Goal: Find specific page/section: Find specific page/section

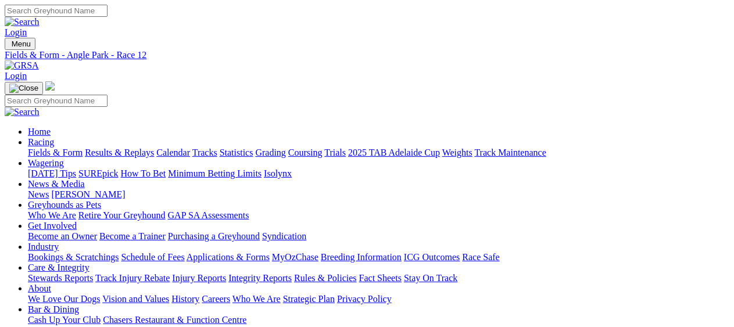
click at [40, 148] on link "Fields & Form" at bounding box center [55, 153] width 55 height 10
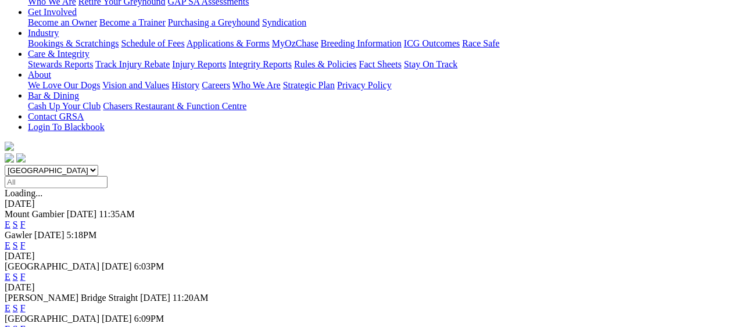
scroll to position [233, 0]
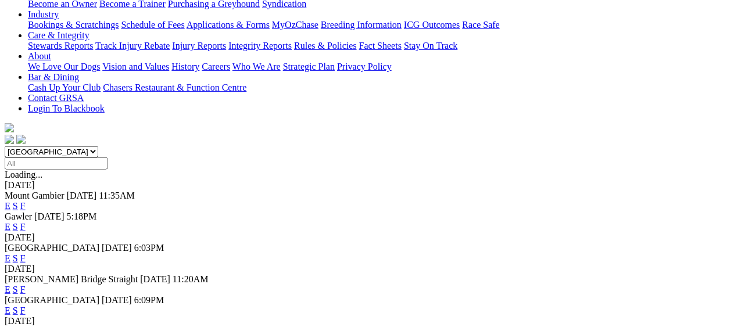
click at [26, 306] on link "F" at bounding box center [22, 311] width 5 height 10
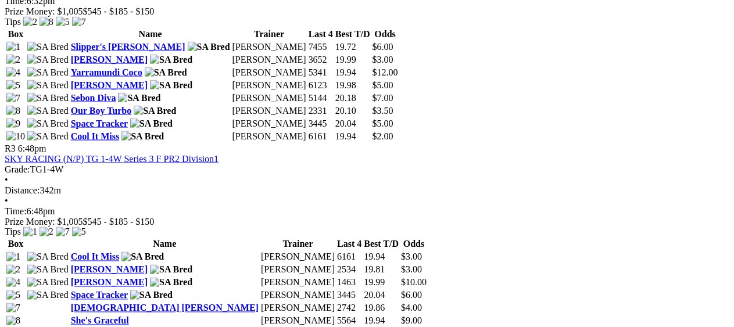
scroll to position [698, 0]
